Goal: Download file/media: Download file/media

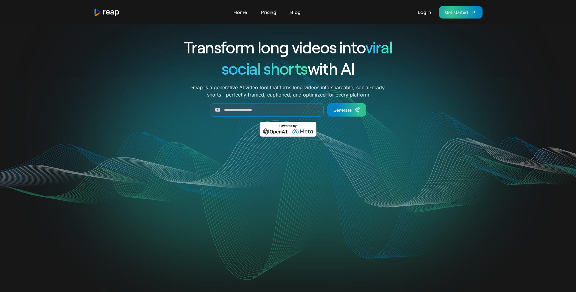
click at [455, 12] on div "Get started" at bounding box center [456, 12] width 23 height 6
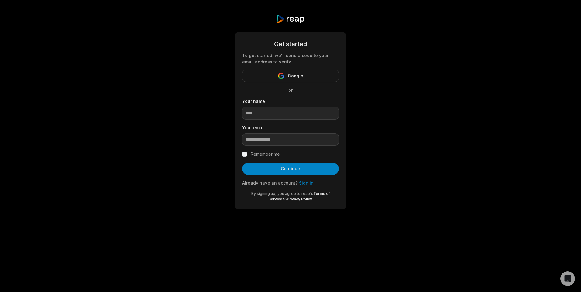
click at [303, 183] on link "Sign in" at bounding box center [306, 182] width 15 height 5
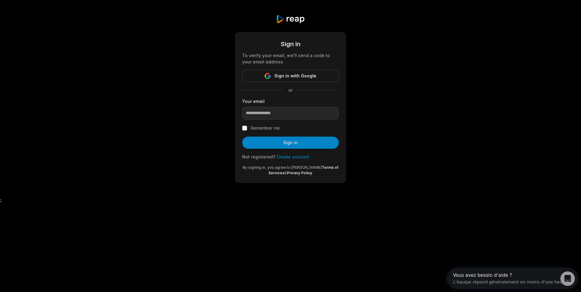
click at [291, 156] on link "Create account" at bounding box center [292, 156] width 33 height 5
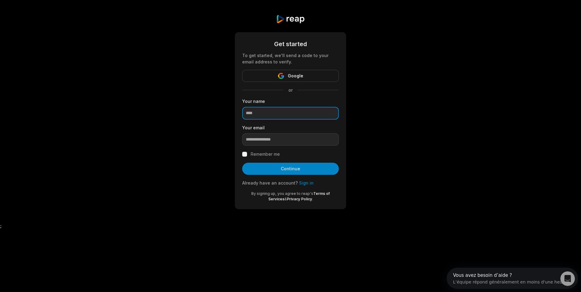
click at [279, 117] on input at bounding box center [290, 113] width 97 height 13
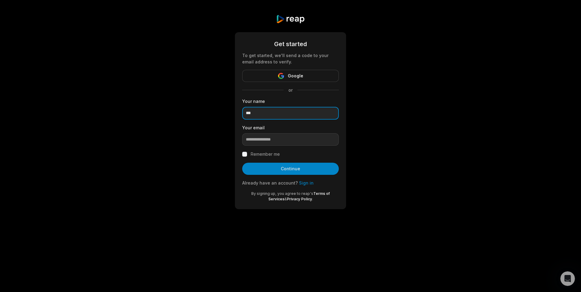
type input "***"
click at [280, 138] on input "email" at bounding box center [290, 139] width 97 height 13
type input "**********"
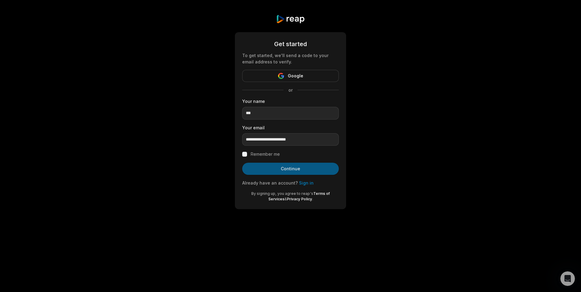
click at [291, 168] on button "Continue" at bounding box center [290, 169] width 97 height 12
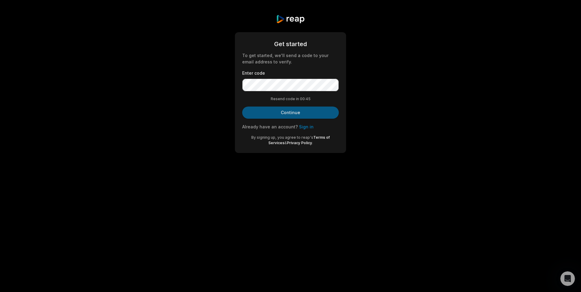
click at [276, 107] on button "Continue" at bounding box center [290, 113] width 97 height 12
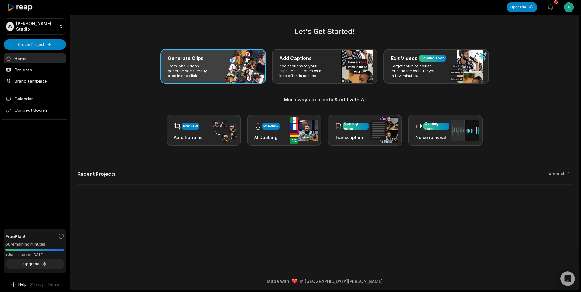
click at [234, 60] on div "Generate Clips" at bounding box center [213, 58] width 91 height 7
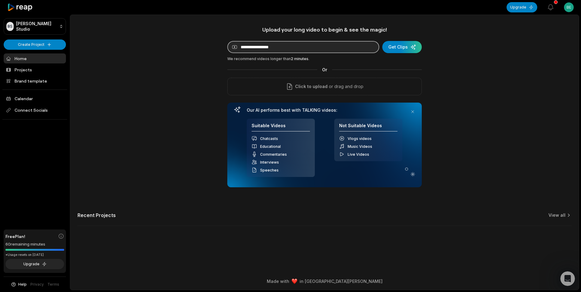
click at [271, 47] on input at bounding box center [303, 47] width 152 height 12
click at [292, 44] on input at bounding box center [303, 47] width 152 height 12
paste input "**********"
type input "**********"
click at [400, 49] on div "submit" at bounding box center [401, 47] width 39 height 12
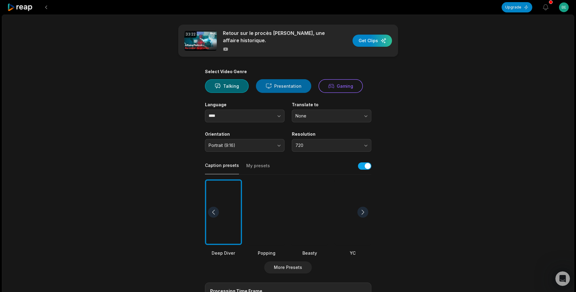
click at [280, 84] on button "Presentation" at bounding box center [283, 86] width 55 height 14
click at [248, 116] on input "****" at bounding box center [245, 116] width 80 height 13
click at [274, 116] on button "button" at bounding box center [267, 116] width 35 height 13
click at [280, 116] on icon "button" at bounding box center [279, 116] width 6 height 6
type input "****"
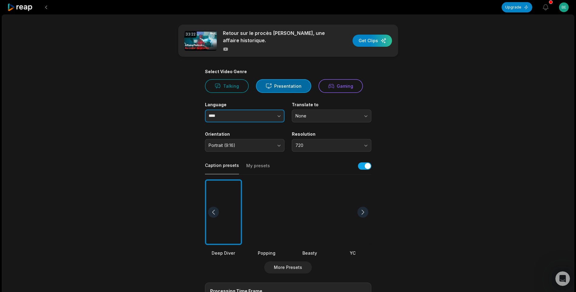
click at [280, 115] on icon "button" at bounding box center [279, 116] width 6 height 6
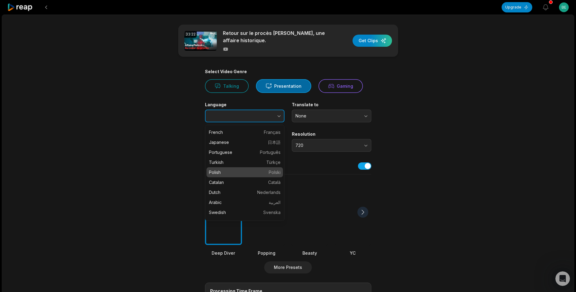
scroll to position [61, 0]
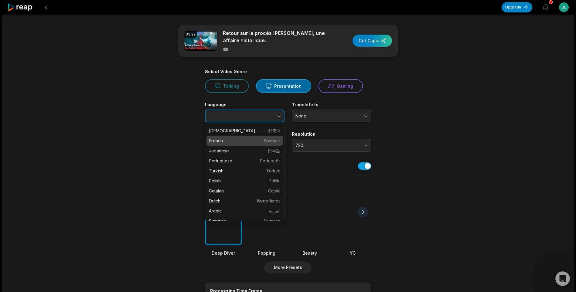
type input "******"
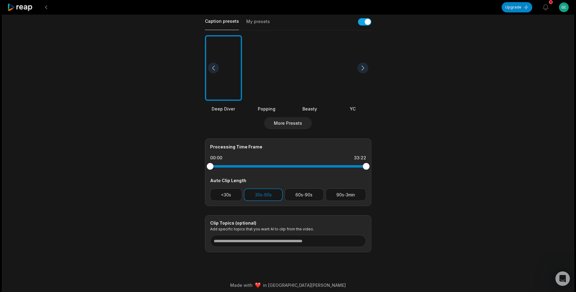
scroll to position [148, 0]
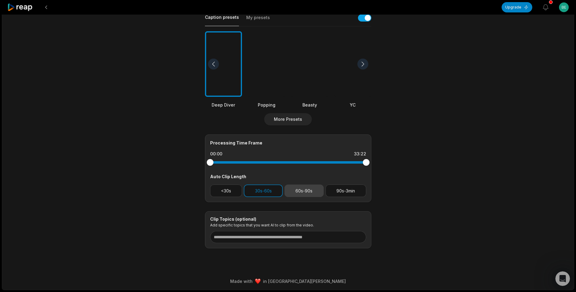
click at [304, 191] on button "60s-90s" at bounding box center [304, 191] width 39 height 12
click at [259, 189] on button "30s-60s" at bounding box center [263, 191] width 39 height 12
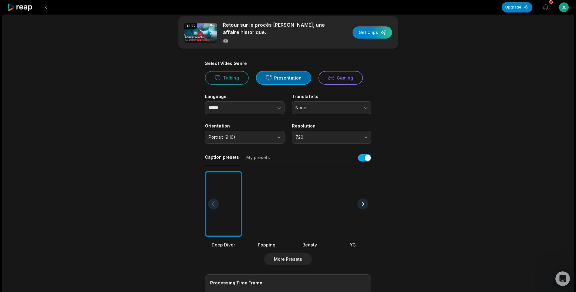
scroll to position [0, 0]
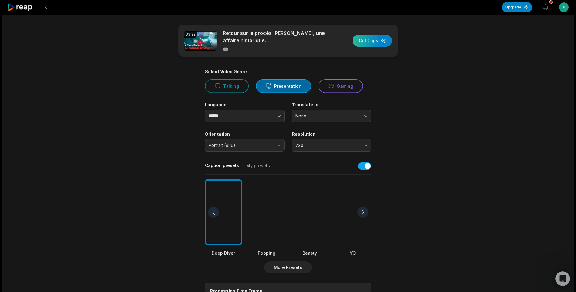
click at [378, 39] on div "button" at bounding box center [372, 41] width 39 height 12
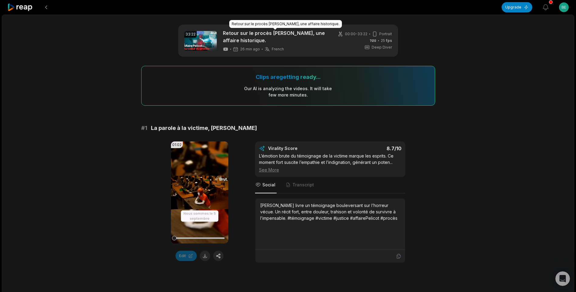
click at [326, 41] on link "Retour sur le procès [PERSON_NAME], une affaire historique." at bounding box center [275, 36] width 105 height 15
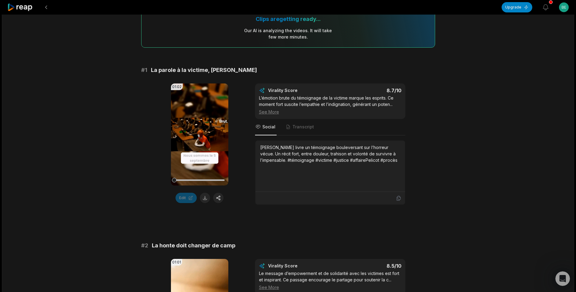
scroll to position [91, 0]
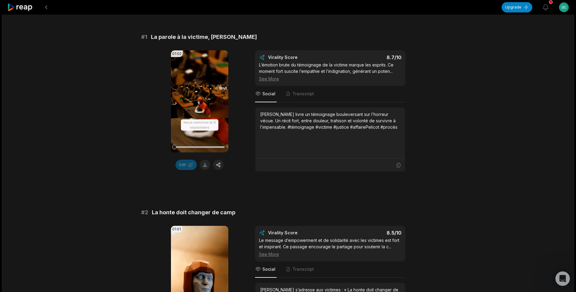
drag, startPoint x: 399, startPoint y: 128, endPoint x: 257, endPoint y: 114, distance: 142.2
click at [257, 114] on div "[PERSON_NAME] livre un témoignage bouleversant sur l’horreur vécue. Un récit fo…" at bounding box center [331, 133] width 150 height 51
drag, startPoint x: 257, startPoint y: 114, endPoint x: 276, endPoint y: 116, distance: 18.6
copy div "[PERSON_NAME] livre un témoignage bouleversant sur l’horreur vécue. Un récit fo…"
click at [205, 164] on button at bounding box center [205, 165] width 10 height 10
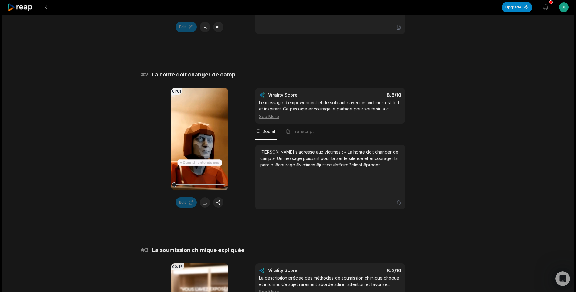
scroll to position [243, 0]
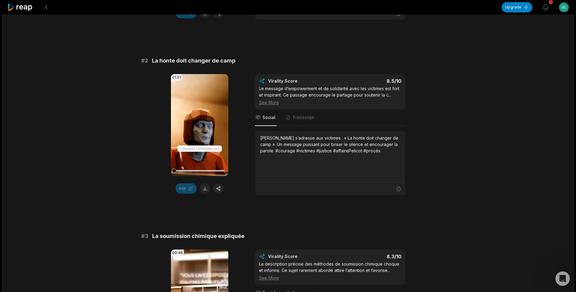
drag, startPoint x: 384, startPoint y: 151, endPoint x: 258, endPoint y: 136, distance: 127.6
click at [258, 136] on div "[PERSON_NAME] s’adresse aux victimes : « La honte doit changer de camp ». Un me…" at bounding box center [331, 156] width 150 height 51
drag, startPoint x: 258, startPoint y: 136, endPoint x: 269, endPoint y: 138, distance: 11.1
copy div "[PERSON_NAME] s’adresse aux victimes : « La honte doit changer de camp ». Un me…"
click at [205, 187] on button at bounding box center [205, 189] width 10 height 10
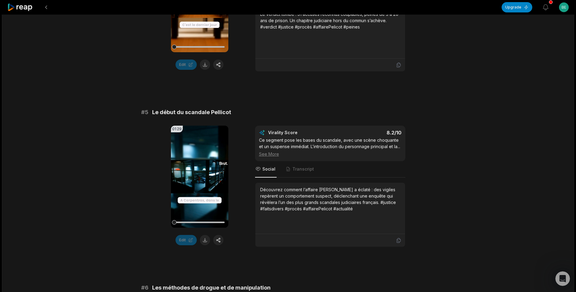
scroll to position [729, 0]
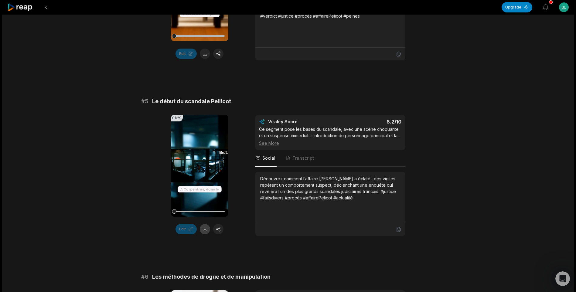
click at [206, 230] on button at bounding box center [205, 229] width 10 height 10
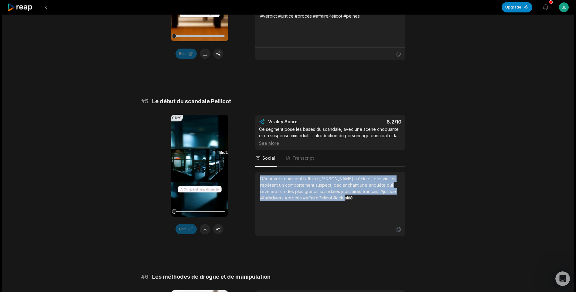
drag, startPoint x: 332, startPoint y: 206, endPoint x: 247, endPoint y: 181, distance: 88.2
click at [247, 181] on div "01:29 Your browser does not support mp4 format. Edit Virality Score 8.2 /10 Ce …" at bounding box center [288, 176] width 294 height 122
copy div "Découvrez comment l’affaire [PERSON_NAME] a éclaté : des vigiles repèrent un co…"
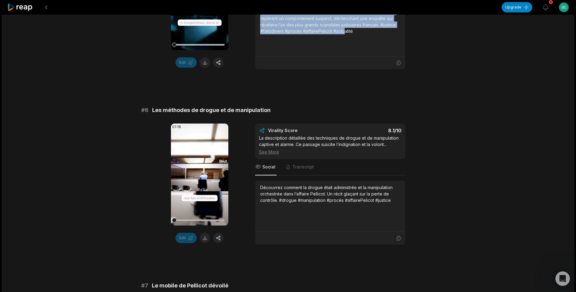
scroll to position [912, 0]
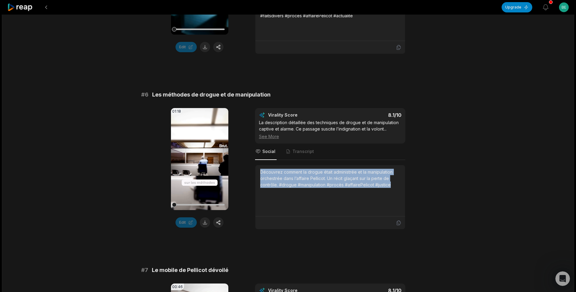
drag, startPoint x: 393, startPoint y: 195, endPoint x: 251, endPoint y: 175, distance: 143.6
click at [251, 175] on div "01:18 Your browser does not support mp4 format. Edit Virality Score 8.1 /10 La …" at bounding box center [288, 169] width 294 height 122
drag, startPoint x: 251, startPoint y: 175, endPoint x: 271, endPoint y: 179, distance: 20.8
copy div "Découvrez comment la drogue était administrée et la manipulation orchestrée dan…"
click at [208, 228] on button at bounding box center [205, 223] width 10 height 10
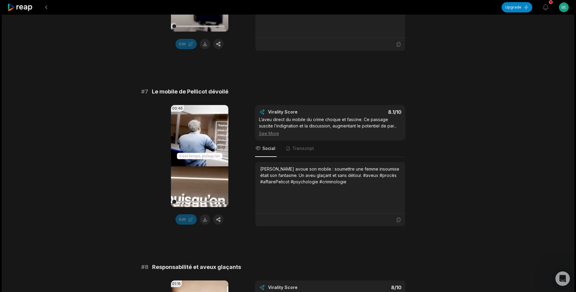
scroll to position [1094, 0]
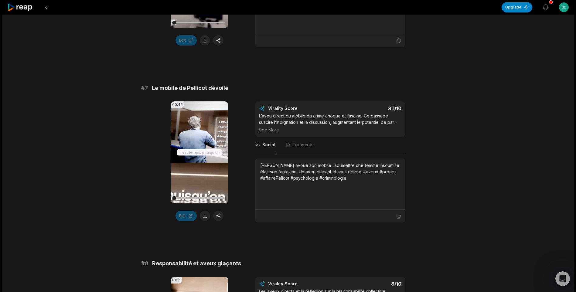
drag, startPoint x: 384, startPoint y: 187, endPoint x: 254, endPoint y: 171, distance: 131.0
click at [254, 171] on div "00:46 Your browser does not support mp4 format. Edit Virality Score 8.1 /10 L’a…" at bounding box center [288, 162] width 294 height 122
drag, startPoint x: 254, startPoint y: 171, endPoint x: 275, endPoint y: 173, distance: 20.4
copy div "[PERSON_NAME] avoue son mobile : soumettre une femme insoumise était son fantas…"
click at [206, 221] on button at bounding box center [205, 216] width 10 height 10
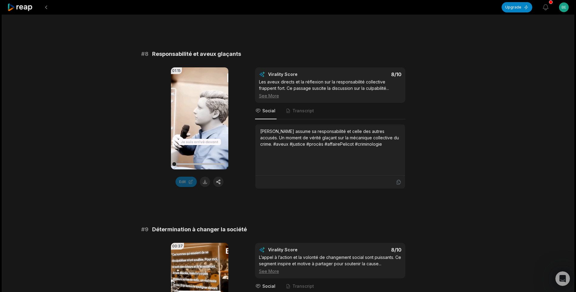
scroll to position [1307, 0]
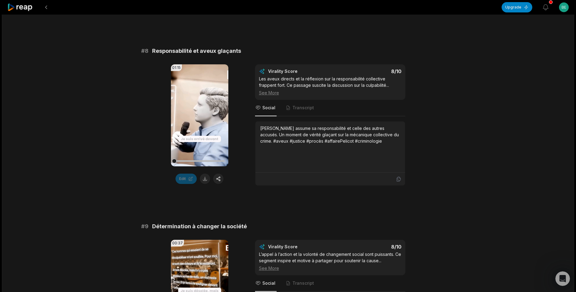
drag, startPoint x: 383, startPoint y: 149, endPoint x: 246, endPoint y: 137, distance: 137.9
click at [246, 137] on div "01:15 Your browser does not support mp4 format. Edit Virality Score 8 /10 Les a…" at bounding box center [288, 125] width 294 height 122
drag, startPoint x: 246, startPoint y: 137, endPoint x: 273, endPoint y: 136, distance: 27.0
copy div "[PERSON_NAME] assume sa responsabilité et celle des autres accusés. Un moment d…"
click at [202, 184] on button at bounding box center [205, 179] width 10 height 10
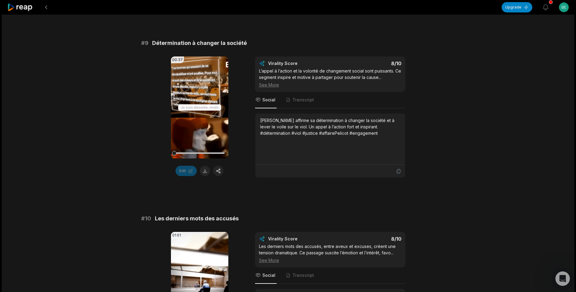
scroll to position [1489, 0]
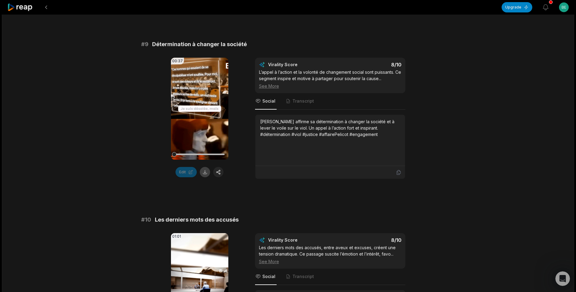
click at [203, 177] on button at bounding box center [205, 172] width 10 height 10
drag, startPoint x: 354, startPoint y: 140, endPoint x: 260, endPoint y: 122, distance: 95.5
click at [260, 122] on div "[PERSON_NAME] affirme sa détermination à changer la société et à lever le voile…" at bounding box center [331, 140] width 150 height 51
drag, startPoint x: 260, startPoint y: 122, endPoint x: 271, endPoint y: 127, distance: 12.5
copy div "[PERSON_NAME] affirme sa détermination à changer la société et à lever le voile…"
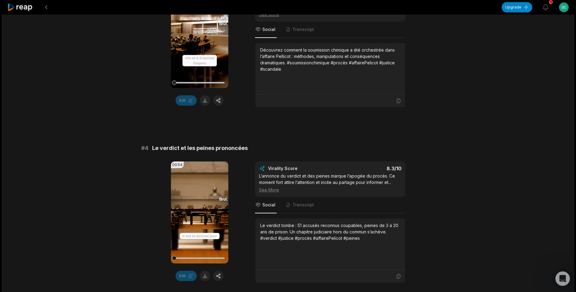
scroll to position [518, 0]
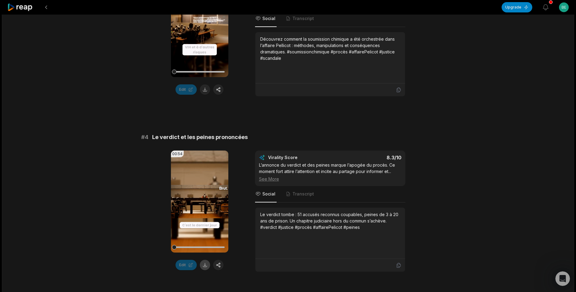
click at [206, 266] on button at bounding box center [205, 265] width 10 height 10
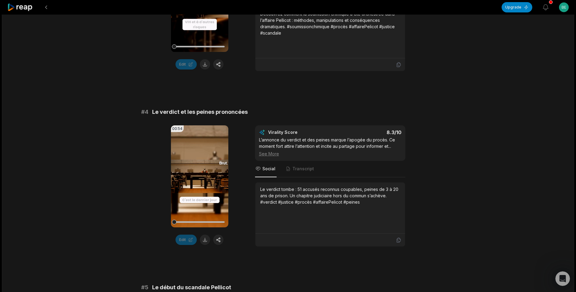
scroll to position [548, 0]
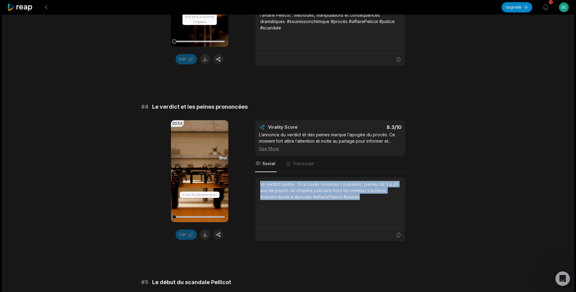
drag, startPoint x: 371, startPoint y: 200, endPoint x: 255, endPoint y: 184, distance: 116.5
click at [256, 184] on div "Le verdict tombe : 51 accusés reconnus coupables, peines de 3 à 20 ans de priso…" at bounding box center [331, 202] width 150 height 51
drag, startPoint x: 255, startPoint y: 184, endPoint x: 271, endPoint y: 185, distance: 15.5
copy div "Le verdict tombe : 51 accusés reconnus coupables, peines de 3 à 20 ans de priso…"
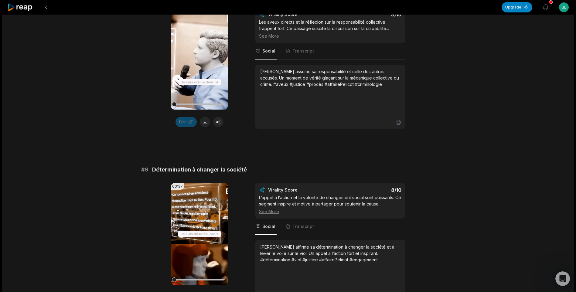
scroll to position [1399, 0]
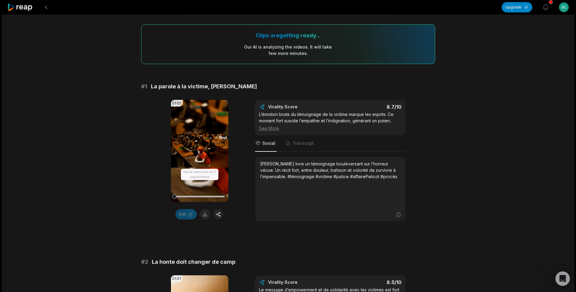
scroll to position [0, 0]
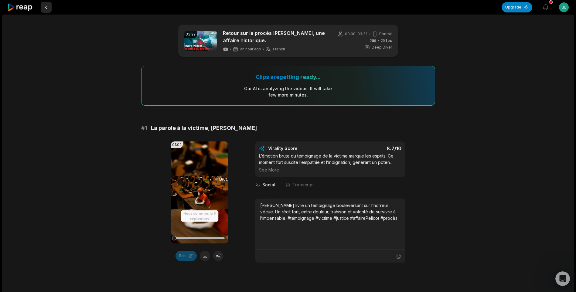
click at [47, 8] on button at bounding box center [46, 7] width 11 height 11
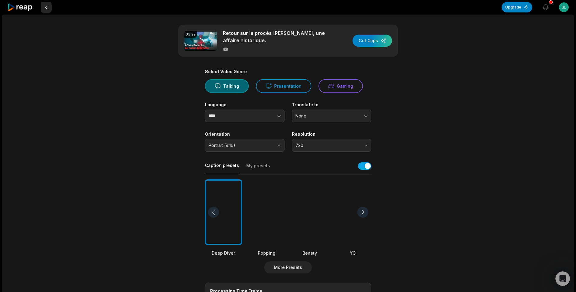
click at [44, 7] on button at bounding box center [46, 7] width 11 height 11
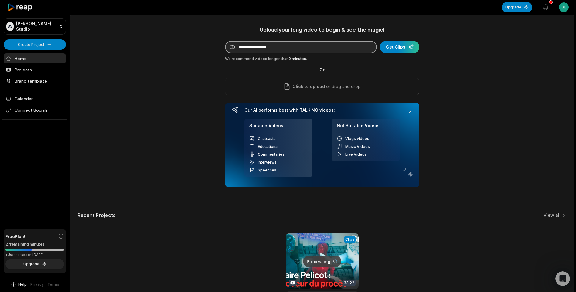
click at [254, 50] on input at bounding box center [301, 47] width 152 height 12
paste input "**********"
type input "**********"
click at [392, 44] on div "submit" at bounding box center [399, 47] width 39 height 12
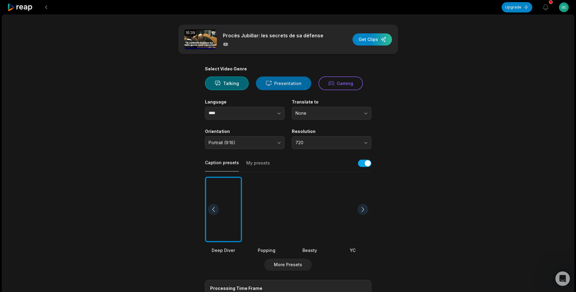
click at [280, 83] on button "Presentation" at bounding box center [283, 84] width 55 height 14
click at [264, 110] on button "button" at bounding box center [267, 113] width 35 height 13
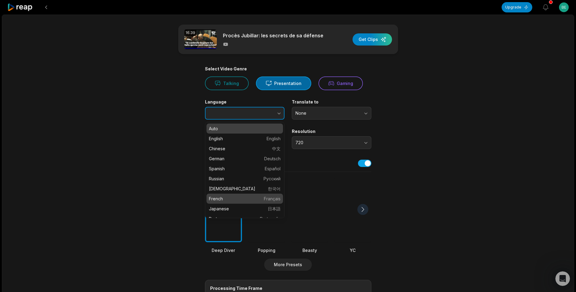
type input "******"
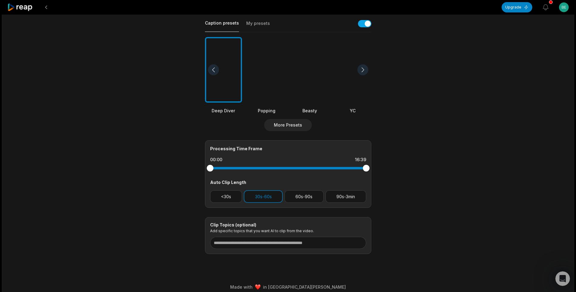
scroll to position [146, 0]
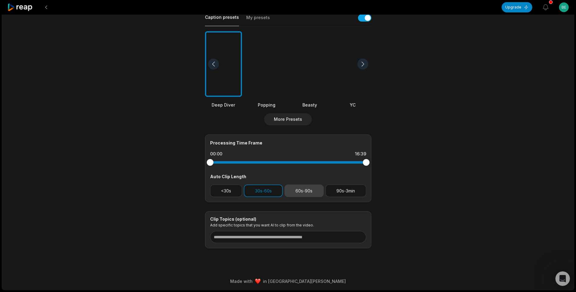
click at [304, 192] on button "60s-90s" at bounding box center [304, 191] width 39 height 12
click at [278, 189] on button "30s-60s" at bounding box center [263, 191] width 39 height 12
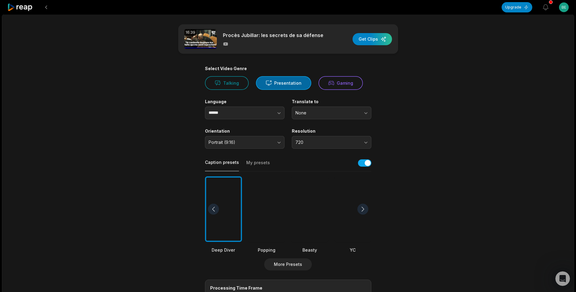
scroll to position [0, 0]
click at [366, 39] on div "button" at bounding box center [372, 39] width 39 height 12
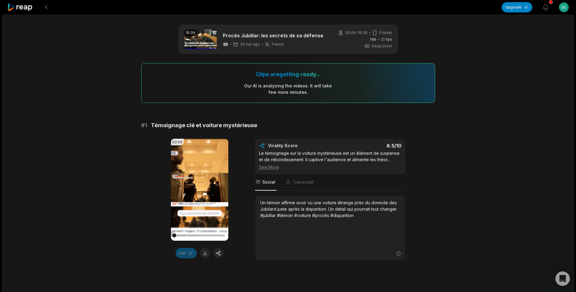
click at [296, 11] on div at bounding box center [254, 7] width 495 height 15
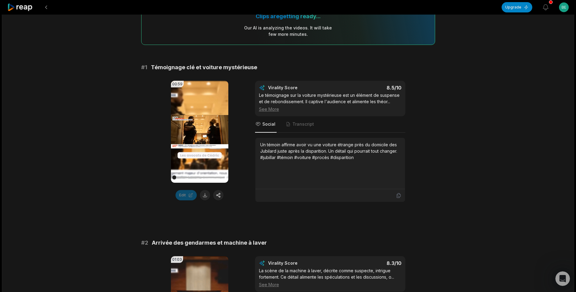
scroll to position [30, 0]
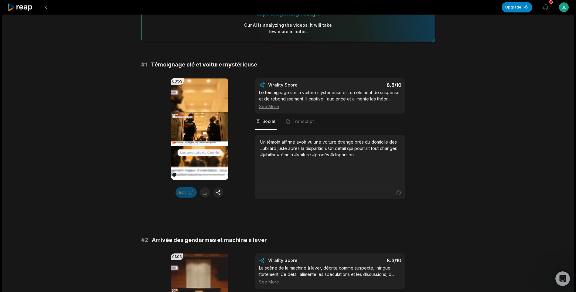
scroll to position [0, 0]
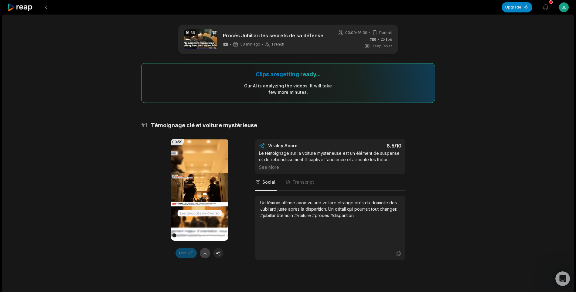
click at [206, 254] on button at bounding box center [205, 253] width 10 height 10
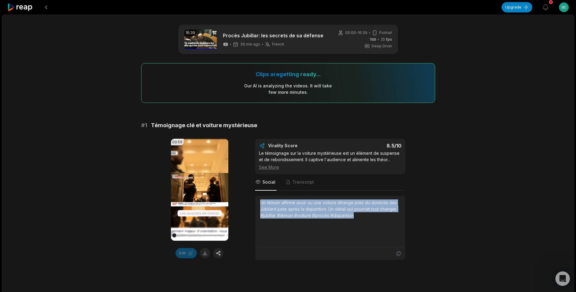
drag, startPoint x: 363, startPoint y: 216, endPoint x: 260, endPoint y: 204, distance: 103.8
click at [260, 204] on div "Un témoin affirme avoir vu une voiture étrange près du domicile des Jubilard ju…" at bounding box center [330, 209] width 140 height 19
copy div "Un témoin affirme avoir vu une voiture étrange près du domicile des Jubilard ju…"
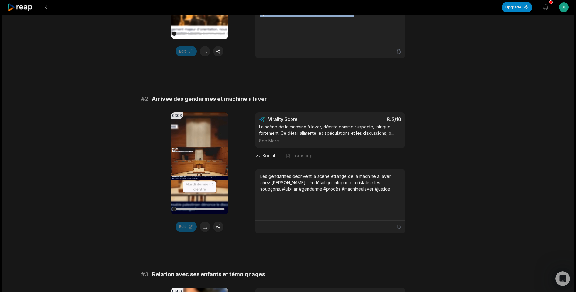
scroll to position [213, 0]
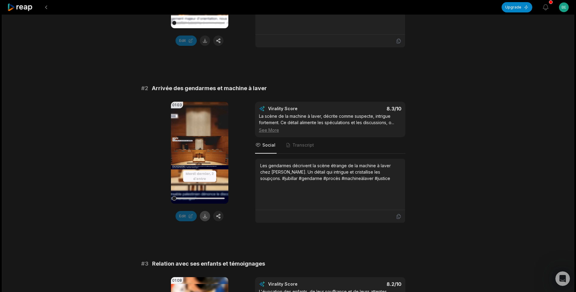
click at [206, 218] on button at bounding box center [205, 216] width 10 height 10
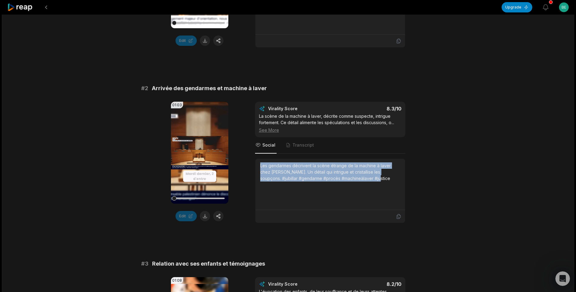
drag, startPoint x: 373, startPoint y: 179, endPoint x: 259, endPoint y: 165, distance: 114.8
click at [259, 165] on div "Les gendarmes décrivent la scène étrange de la machine à laver chez [PERSON_NAM…" at bounding box center [331, 184] width 150 height 51
copy div "Les gendarmes décrivent la scène étrange de la machine à laver chez [PERSON_NAM…"
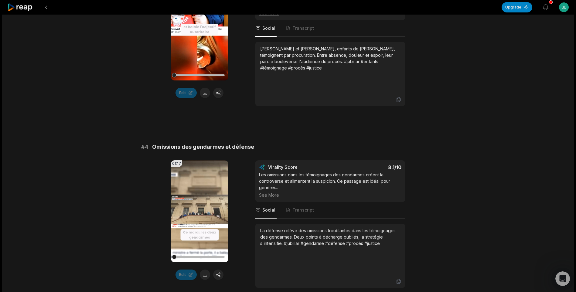
scroll to position [517, 0]
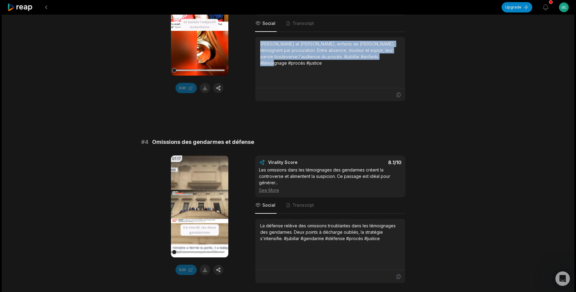
drag, startPoint x: 379, startPoint y: 58, endPoint x: 259, endPoint y: 41, distance: 121.0
click at [259, 41] on div "[PERSON_NAME] et [PERSON_NAME], enfants de [PERSON_NAME], témoignent par procur…" at bounding box center [331, 62] width 150 height 51
drag, startPoint x: 259, startPoint y: 41, endPoint x: 271, endPoint y: 53, distance: 17.4
copy div "[PERSON_NAME] et [PERSON_NAME], enfants de [PERSON_NAME], témoignent par procur…"
click at [203, 89] on button at bounding box center [205, 88] width 10 height 10
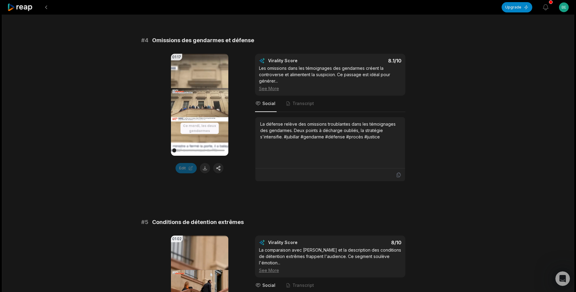
scroll to position [638, 0]
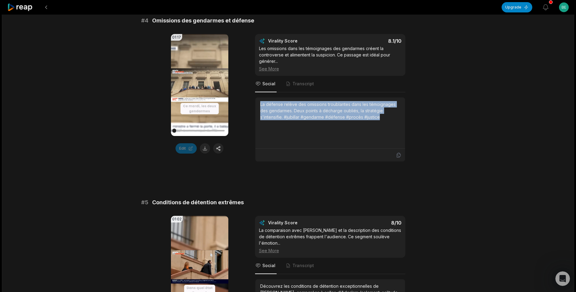
drag, startPoint x: 389, startPoint y: 119, endPoint x: 256, endPoint y: 100, distance: 133.5
click at [256, 100] on div "La défense relève des omissions troublantes dans les témoignages des gendarmes.…" at bounding box center [331, 123] width 150 height 51
drag, startPoint x: 256, startPoint y: 100, endPoint x: 287, endPoint y: 106, distance: 31.2
copy div "La défense relève des omissions troublantes dans les témoignages des gendarmes.…"
click at [206, 148] on button at bounding box center [205, 148] width 10 height 10
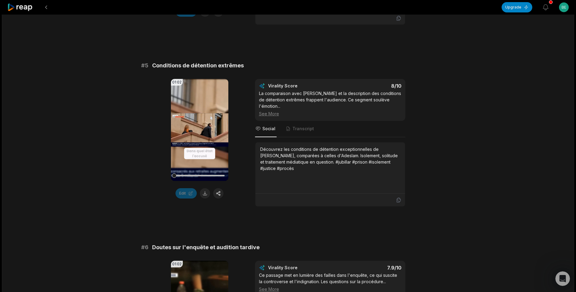
scroll to position [790, 0]
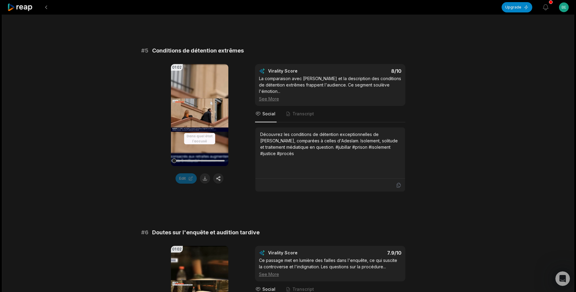
drag, startPoint x: 304, startPoint y: 155, endPoint x: 263, endPoint y: 132, distance: 46.6
click at [263, 132] on div "Découvrez les conditions de détention exceptionnelles de [PERSON_NAME], comparé…" at bounding box center [330, 144] width 140 height 26
drag, startPoint x: 263, startPoint y: 132, endPoint x: 289, endPoint y: 147, distance: 30.1
click at [289, 147] on div "Découvrez les conditions de détention exceptionnelles de [PERSON_NAME], comparé…" at bounding box center [330, 144] width 140 height 26
click at [300, 153] on div "Découvrez les conditions de détention exceptionnelles de [PERSON_NAME], comparé…" at bounding box center [330, 144] width 140 height 26
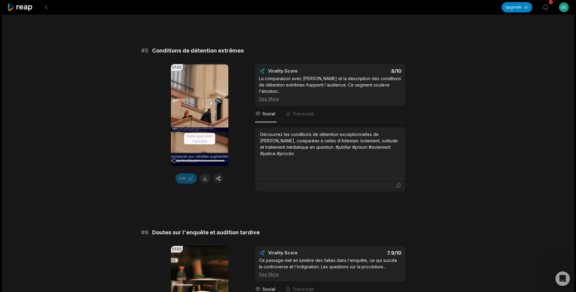
drag, startPoint x: 297, startPoint y: 155, endPoint x: 258, endPoint y: 134, distance: 43.9
click at [258, 134] on div "Découvrez les conditions de détention exceptionnelles de [PERSON_NAME], comparé…" at bounding box center [331, 153] width 150 height 51
drag, startPoint x: 258, startPoint y: 134, endPoint x: 268, endPoint y: 136, distance: 10.4
copy div "Découvrez les conditions de détention exceptionnelles de [PERSON_NAME], comparé…"
click at [206, 181] on button at bounding box center [205, 178] width 10 height 10
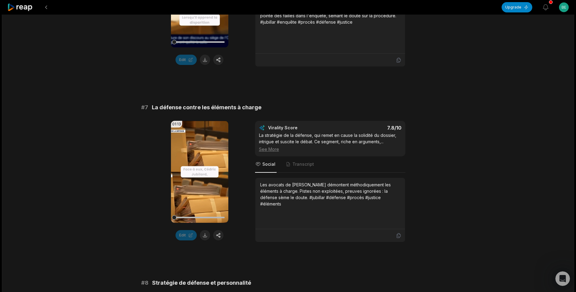
scroll to position [1094, 0]
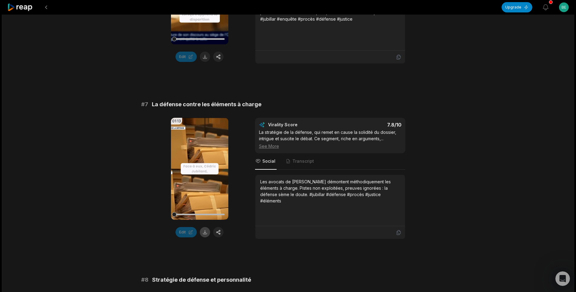
click at [206, 232] on button at bounding box center [205, 232] width 10 height 10
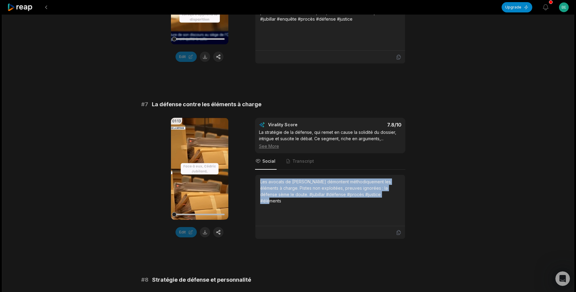
drag, startPoint x: 376, startPoint y: 196, endPoint x: 261, endPoint y: 180, distance: 115.9
click at [261, 180] on div "Les avocats de [PERSON_NAME] démontent méthodiquement les éléments à charge. Pi…" at bounding box center [330, 192] width 140 height 26
drag, startPoint x: 261, startPoint y: 180, endPoint x: 275, endPoint y: 188, distance: 15.5
copy div "Les avocats de [PERSON_NAME] démontent méthodiquement les éléments à charge. Pi…"
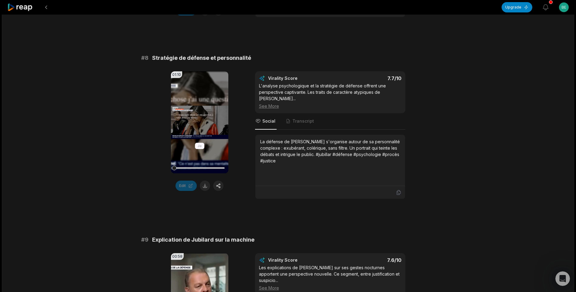
scroll to position [1324, 0]
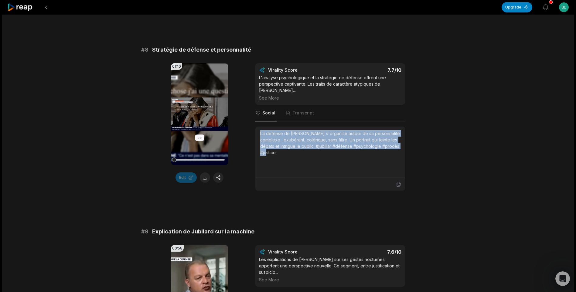
drag, startPoint x: 283, startPoint y: 154, endPoint x: 257, endPoint y: 127, distance: 38.0
click at [257, 127] on div "La défense de [PERSON_NAME] s'organise autour de sa personnalité complexe : exu…" at bounding box center [331, 152] width 150 height 51
drag, startPoint x: 257, startPoint y: 127, endPoint x: 276, endPoint y: 139, distance: 22.7
copy div "La défense de [PERSON_NAME] s'organise autour de sa personnalité complexe : exu…"
click at [206, 178] on button at bounding box center [205, 178] width 10 height 10
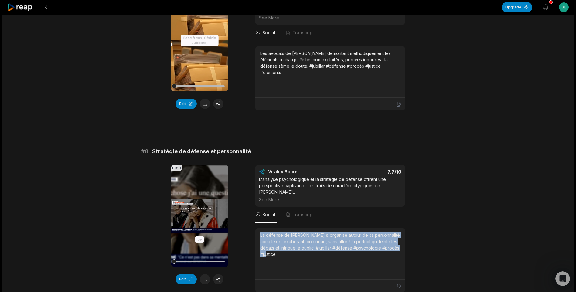
scroll to position [1154, 0]
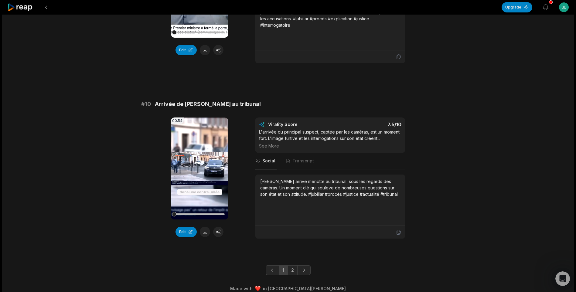
scroll to position [1586, 0]
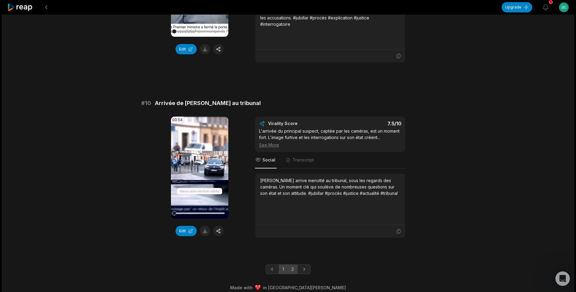
click at [291, 265] on link "2" at bounding box center [293, 270] width 10 height 10
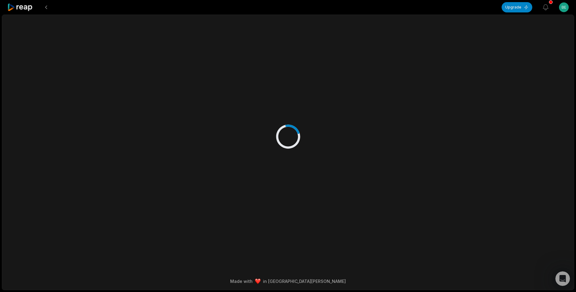
scroll to position [0, 0]
